Goal: Complete application form

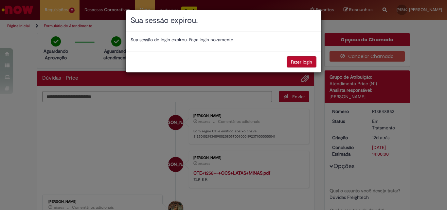
click at [311, 65] on button "Fazer login" at bounding box center [302, 61] width 30 height 11
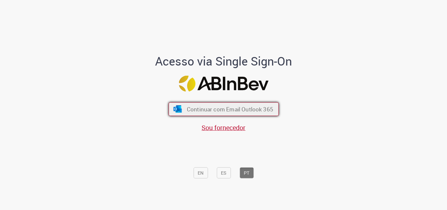
click at [243, 110] on span "Continuar com Email Outlook 365" at bounding box center [229, 109] width 86 height 8
